Goal: Complete application form

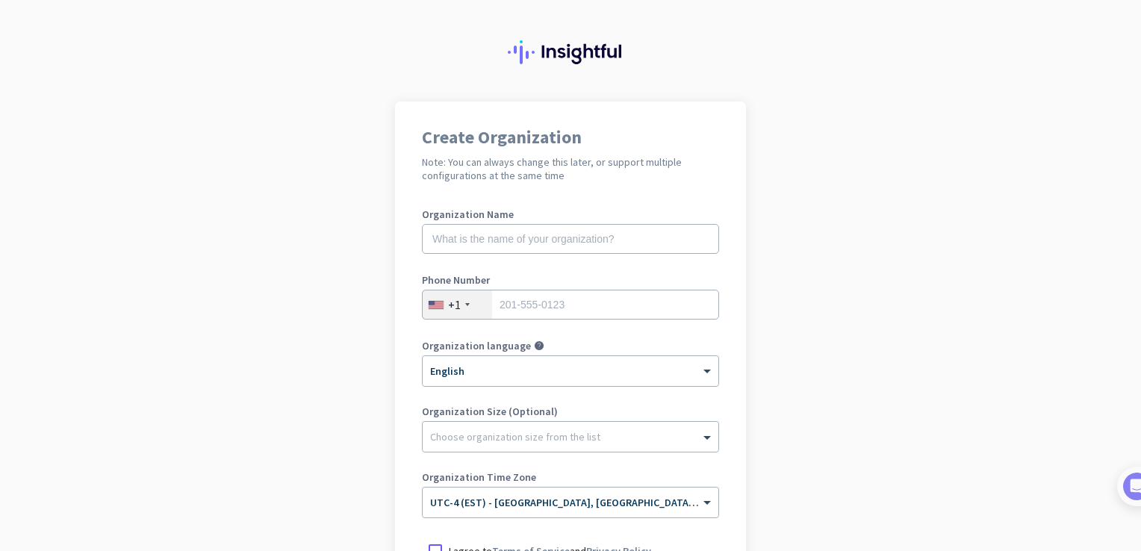
scroll to position [16, 0]
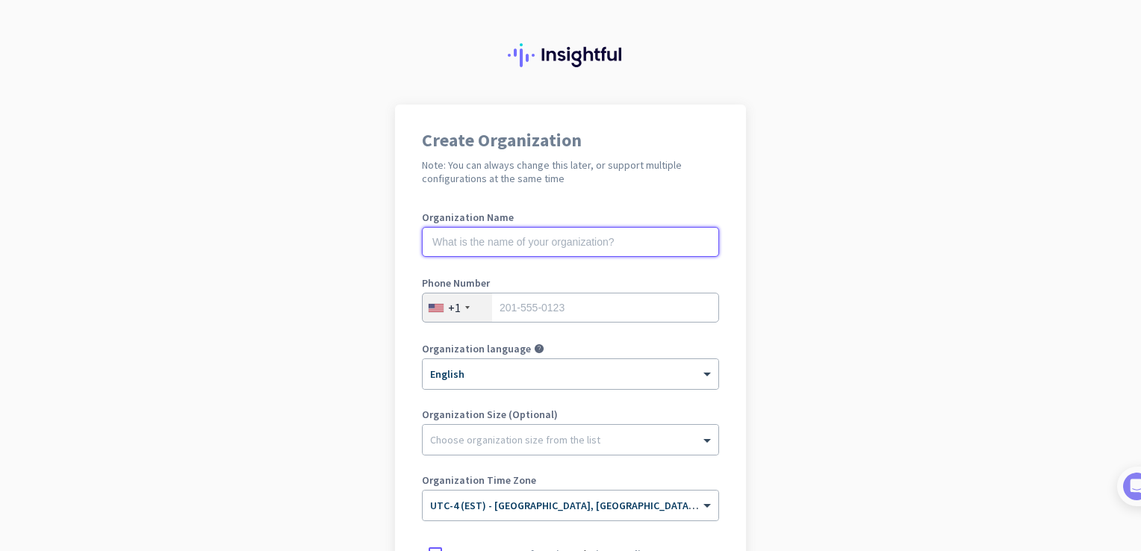
click at [594, 245] on input "text" at bounding box center [570, 242] width 297 height 30
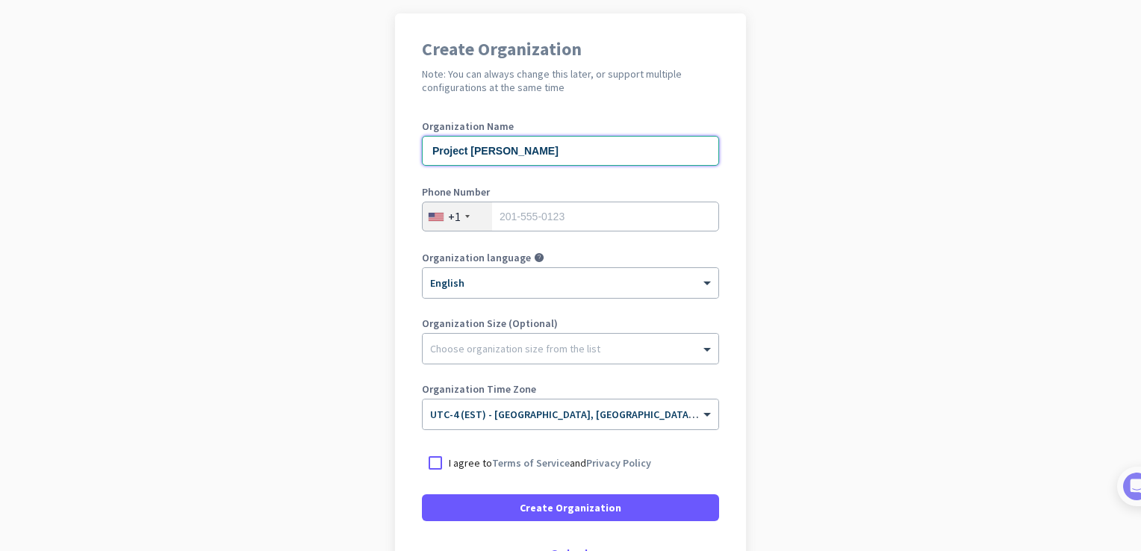
type input "Project [PERSON_NAME]"
click at [561, 221] on input "tel" at bounding box center [570, 217] width 297 height 30
type input "4168717746"
click at [451, 219] on div "+1" at bounding box center [454, 216] width 13 height 15
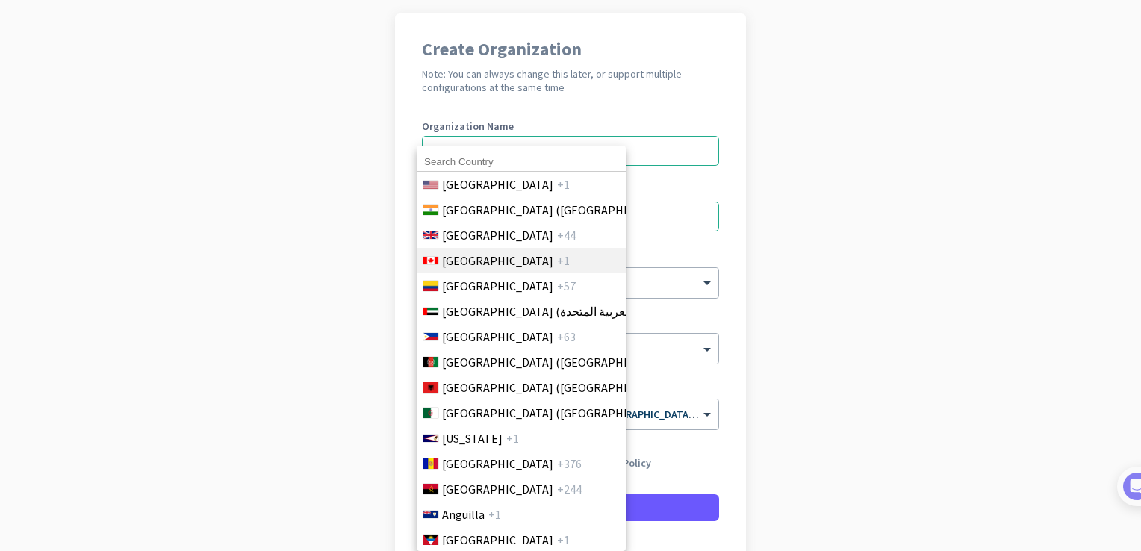
click at [466, 269] on span "[GEOGRAPHIC_DATA]" at bounding box center [497, 261] width 111 height 18
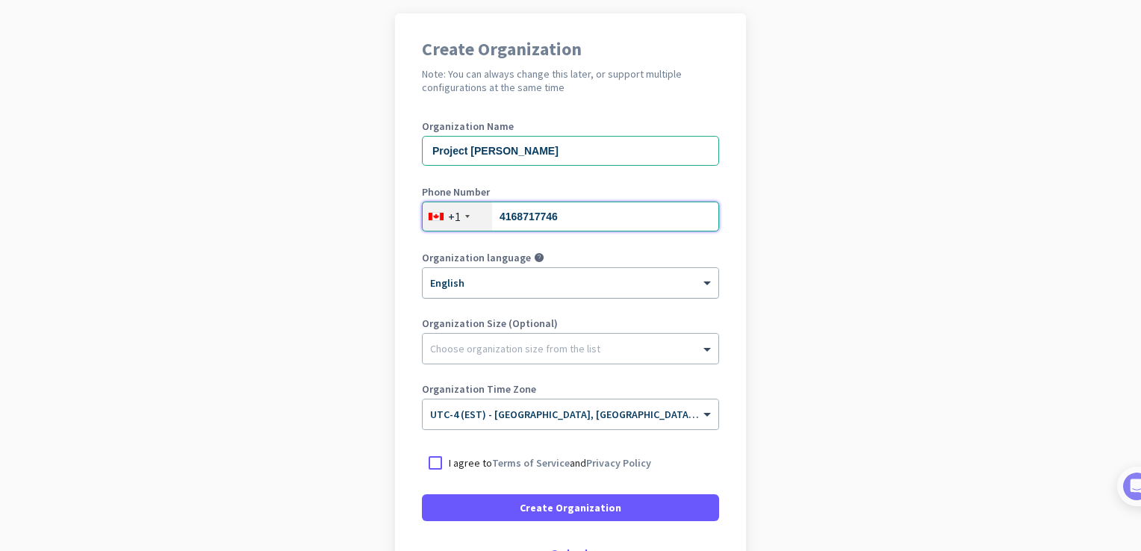
scroll to position [216, 0]
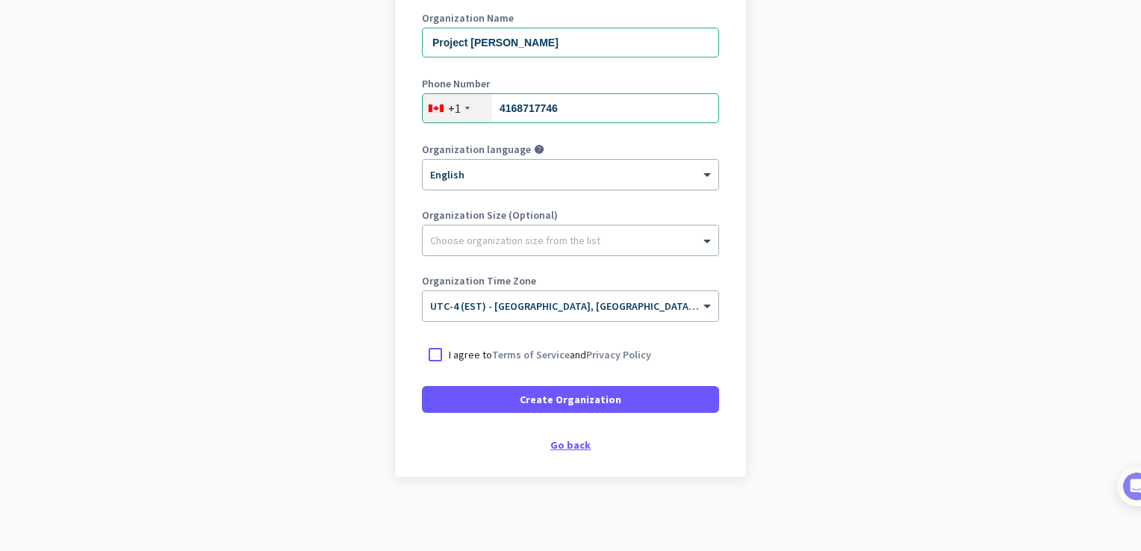
click at [557, 446] on div "Go back" at bounding box center [570, 445] width 297 height 10
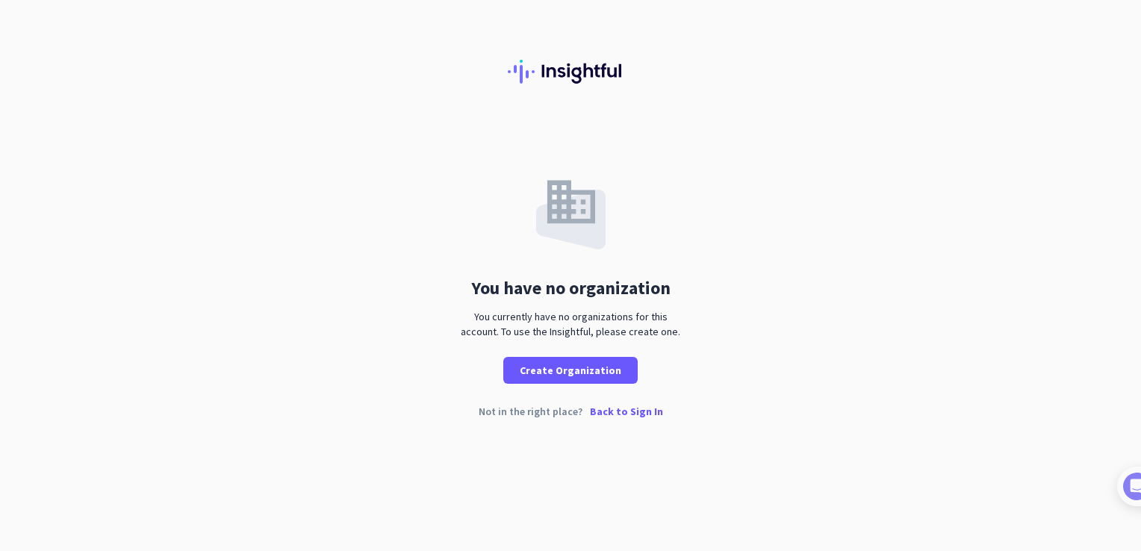
click at [614, 406] on p "Back to Sign In" at bounding box center [626, 411] width 73 height 10
